Goal: Check status

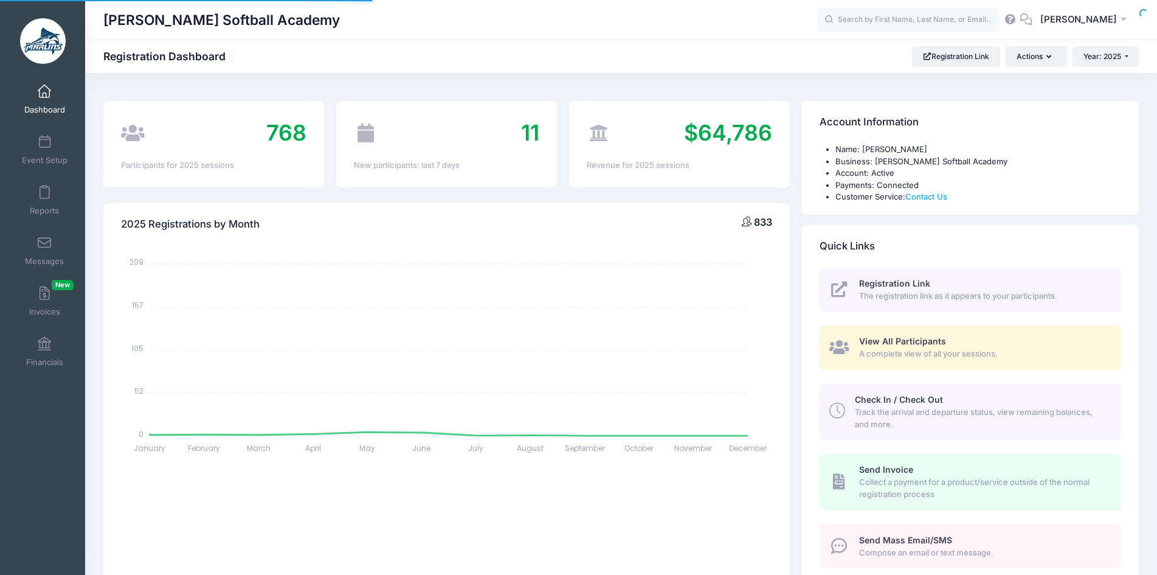
select select
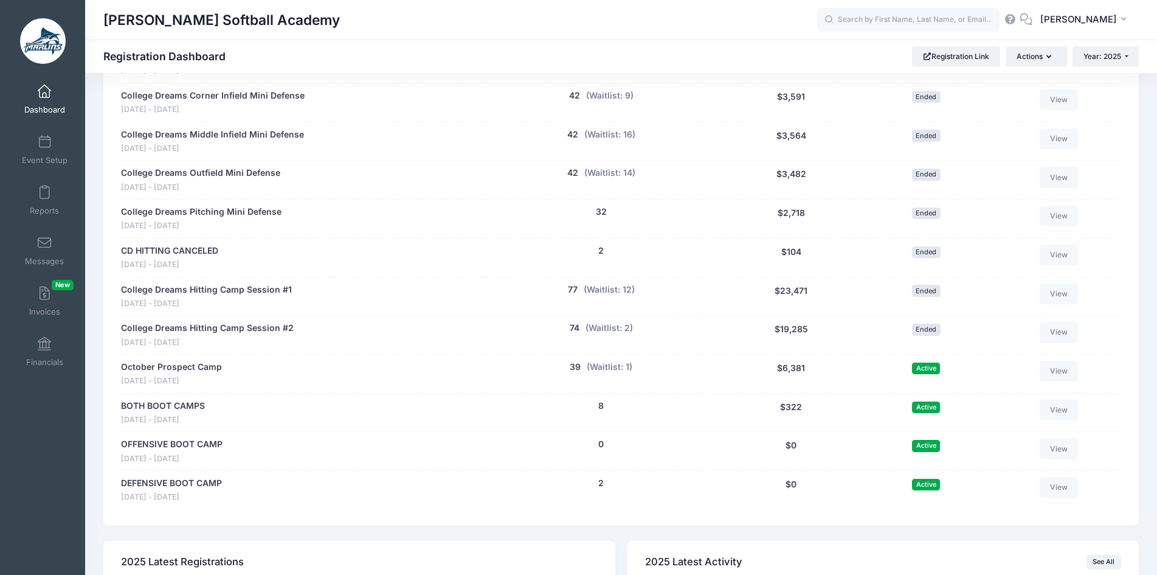
scroll to position [1399, 0]
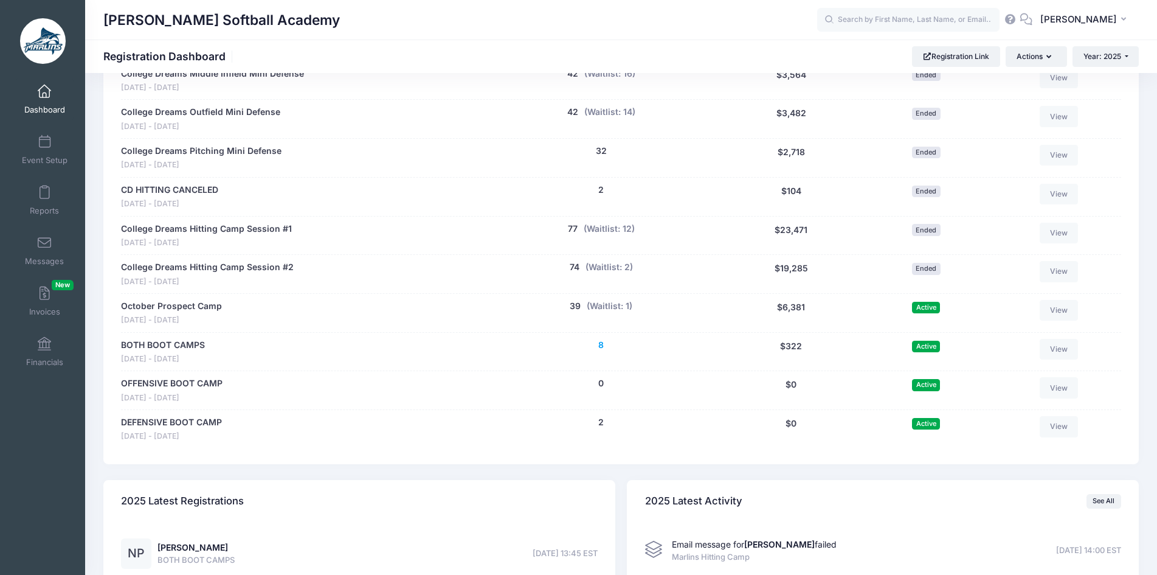
click at [599, 347] on button "8" at bounding box center [600, 345] width 5 height 13
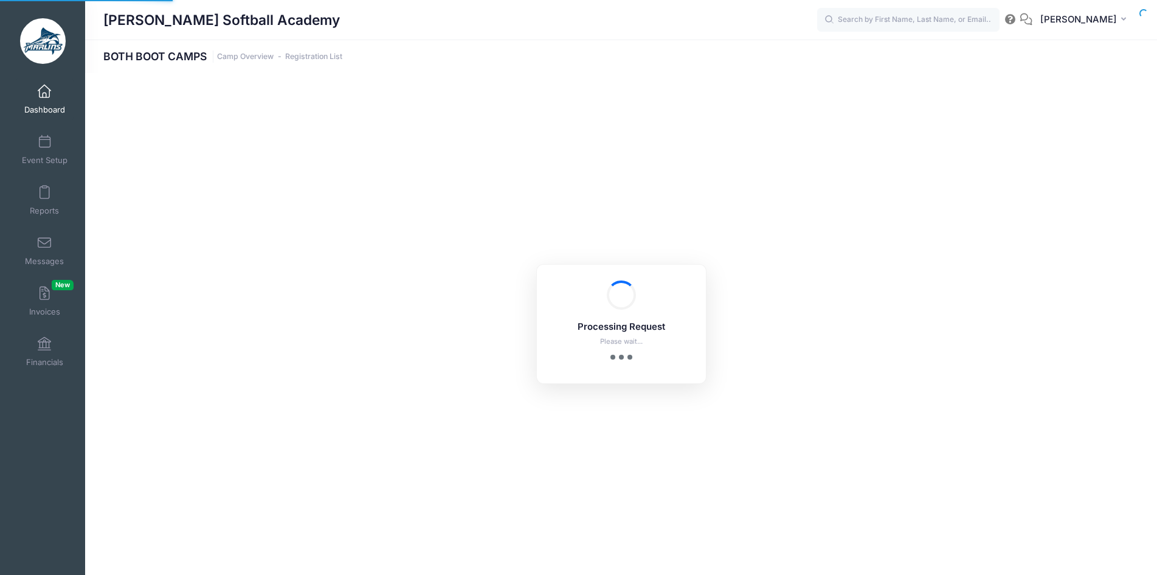
select select "10"
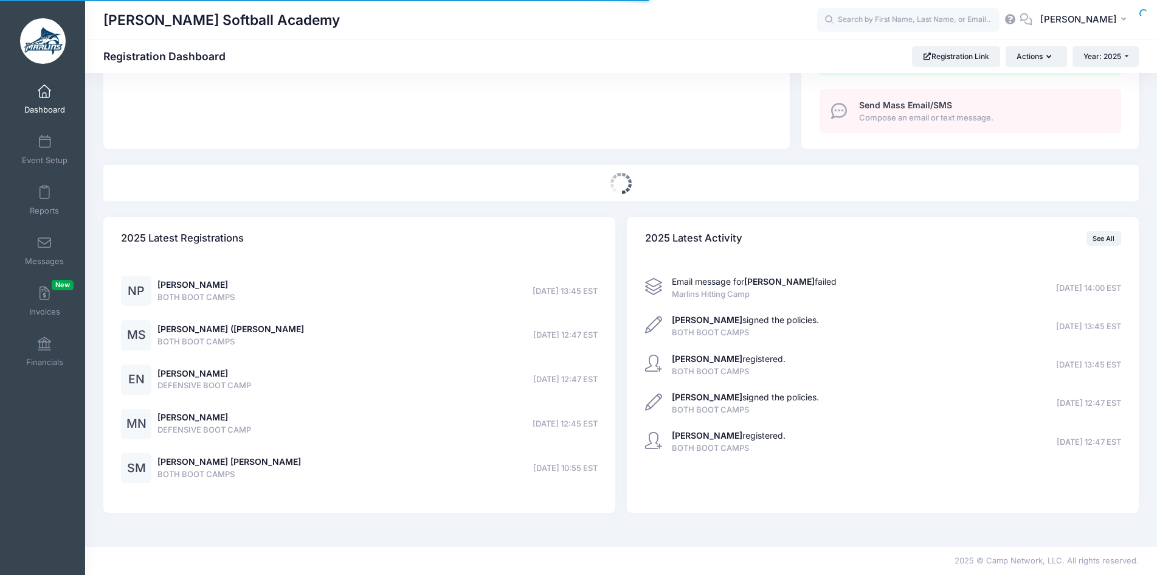
select select
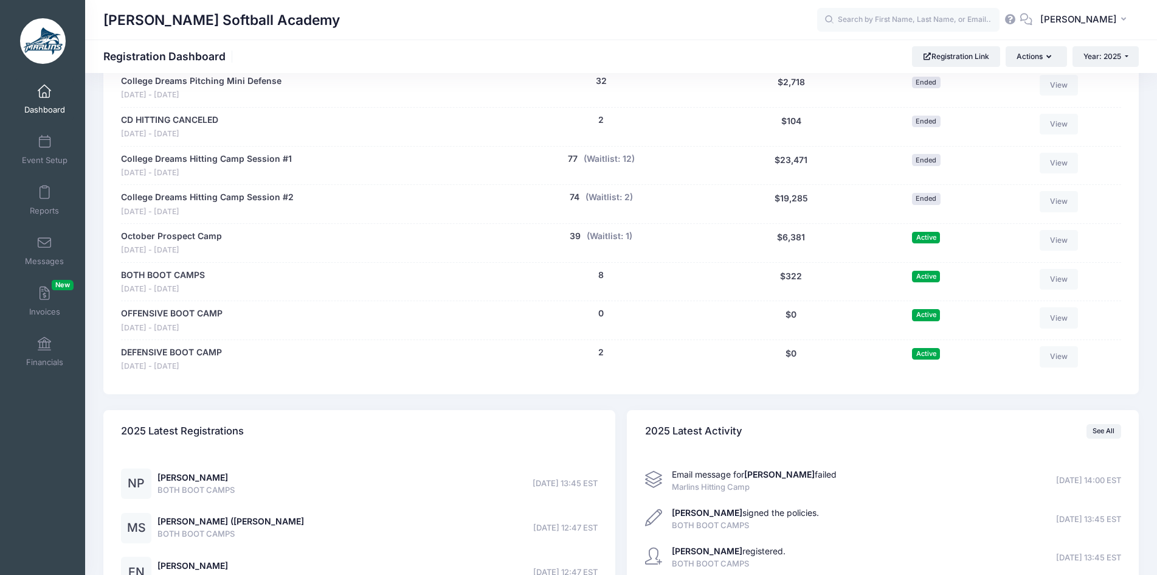
scroll to position [1529, 0]
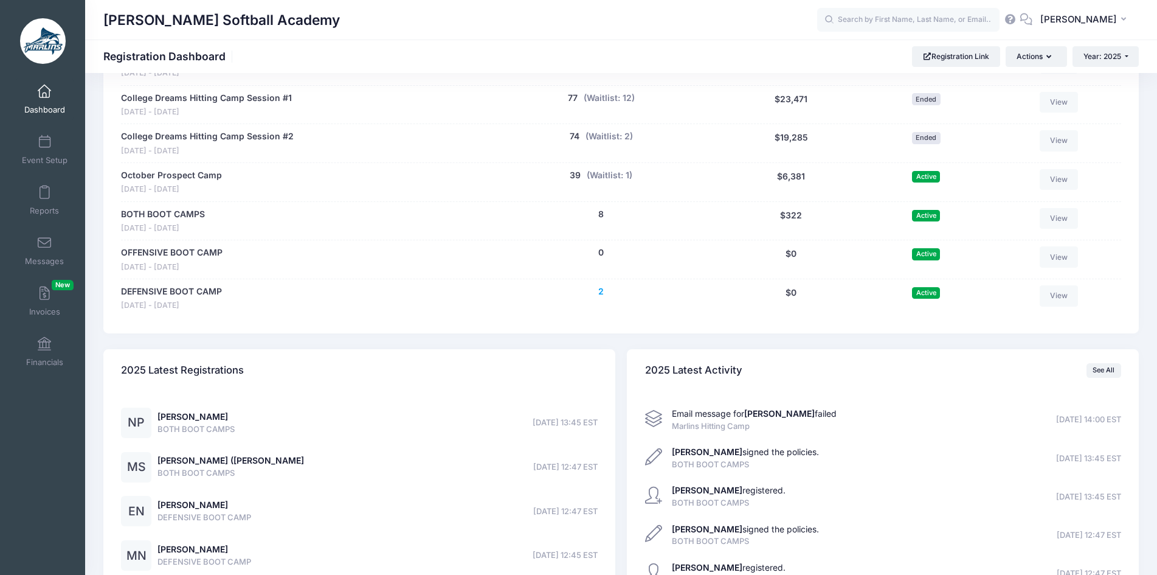
click at [601, 293] on button "2" at bounding box center [600, 291] width 5 height 13
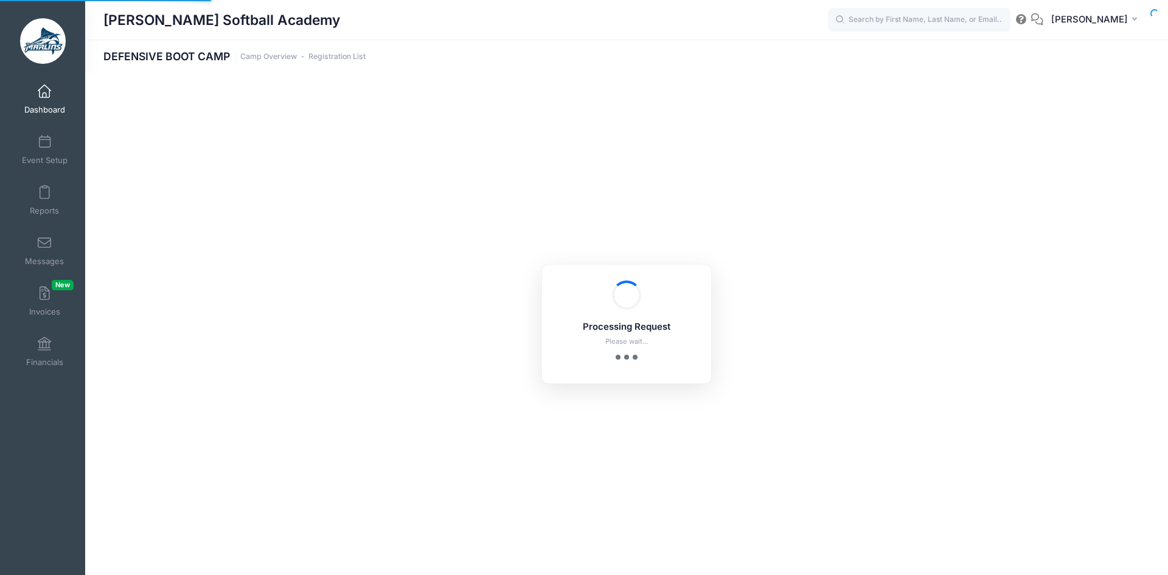
select select "10"
